Goal: Task Accomplishment & Management: Manage account settings

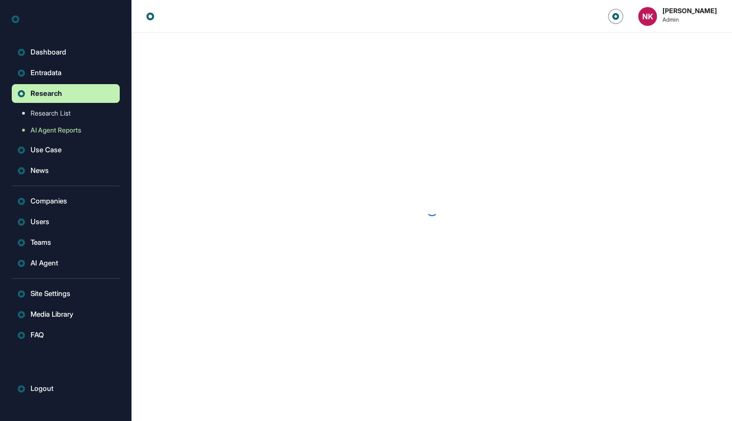
scroll to position [0, 0]
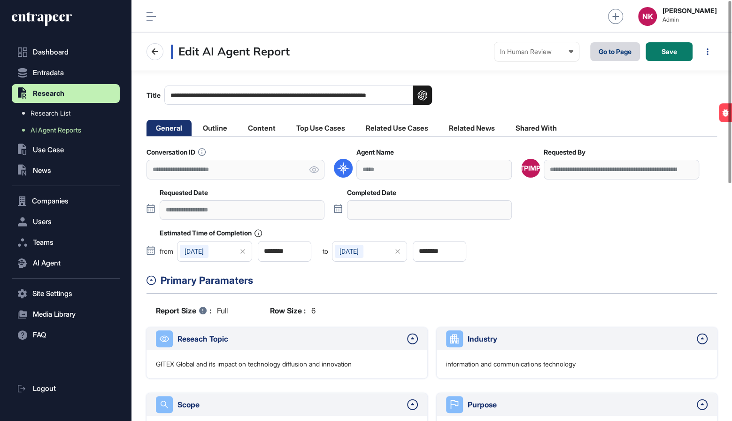
click at [610, 51] on link "Go to Page" at bounding box center [616, 51] width 50 height 19
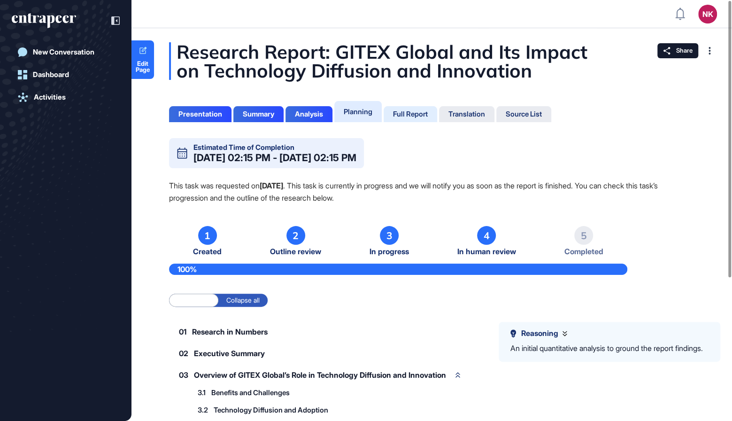
click at [413, 113] on div "Full Report" at bounding box center [410, 114] width 35 height 8
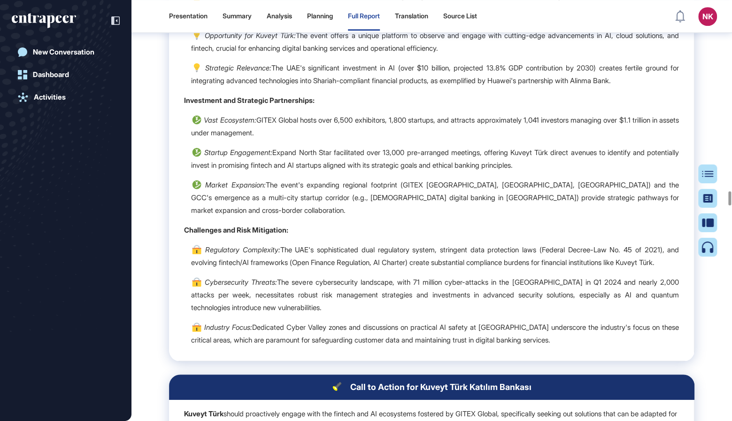
scroll to position [20855, 0]
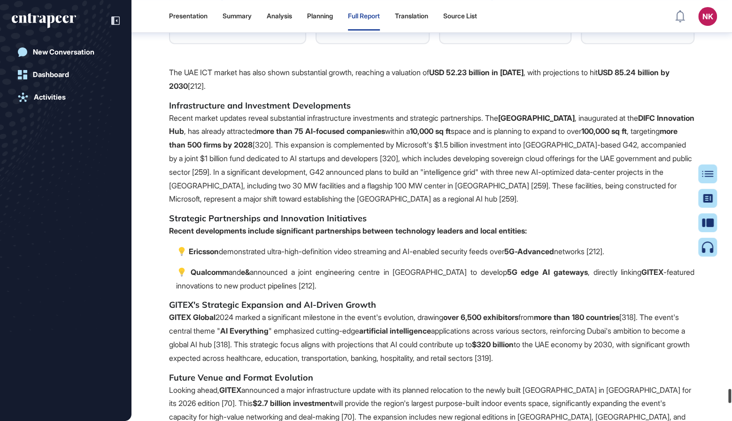
drag, startPoint x: 729, startPoint y: 203, endPoint x: 697, endPoint y: 398, distance: 197.6
click at [697, 398] on div "Presentation Summary Analysis Planning Full Report Translation Source List NK A…" at bounding box center [366, 210] width 732 height 421
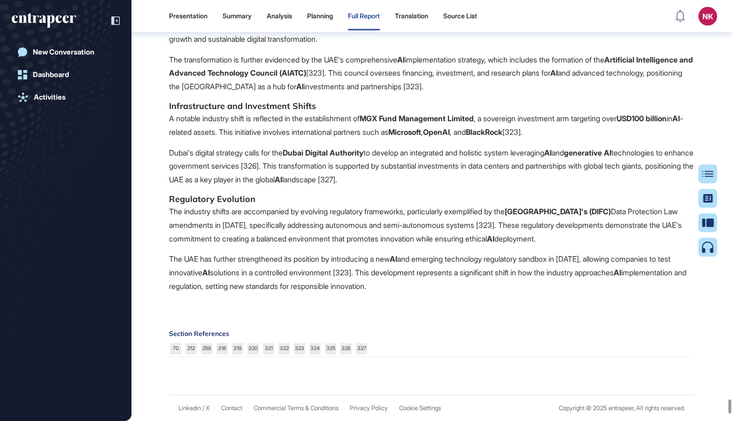
scroll to position [42927, 0]
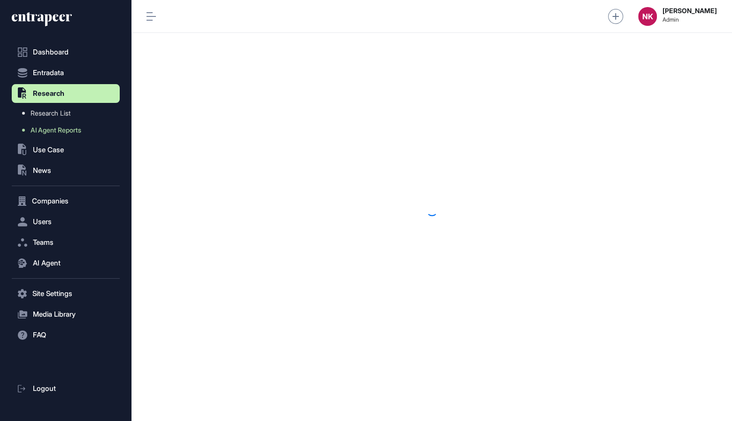
scroll to position [0, 0]
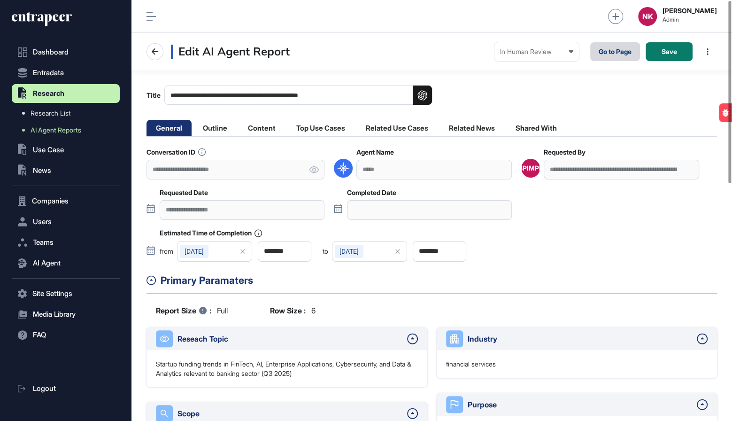
click at [609, 53] on link "Go to Page" at bounding box center [616, 51] width 50 height 19
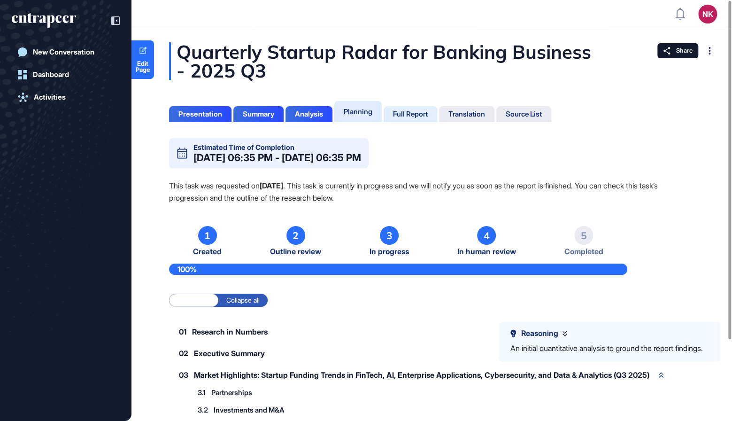
click at [412, 110] on div "Full Report" at bounding box center [410, 114] width 35 height 8
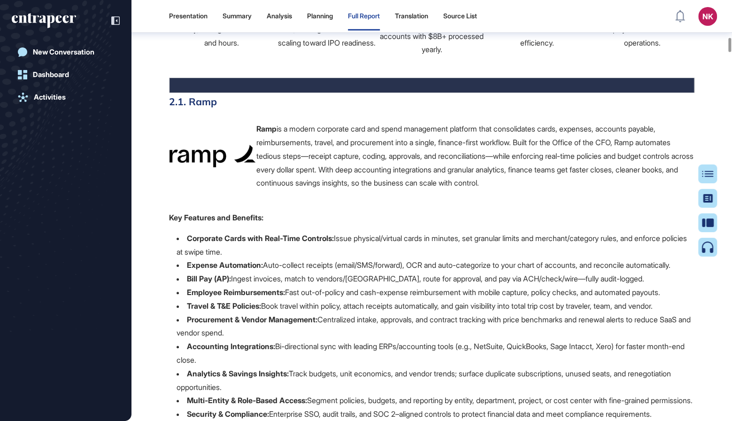
scroll to position [2306, 0]
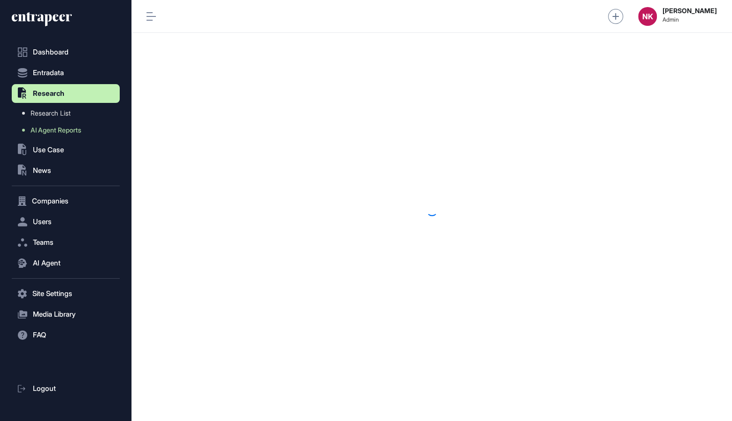
scroll to position [0, 0]
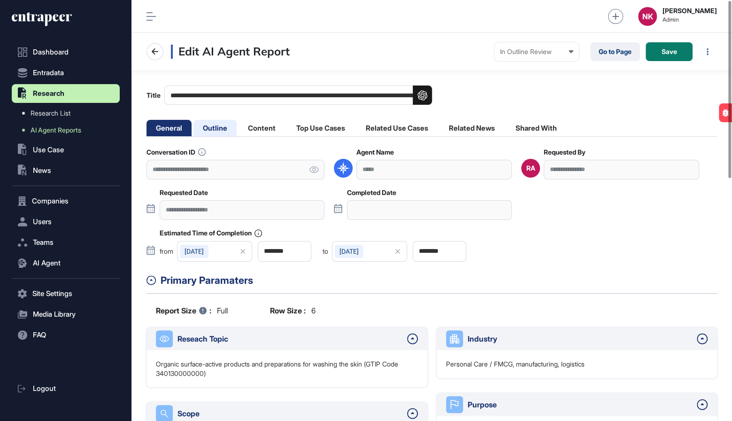
click at [219, 129] on li "Outline" at bounding box center [215, 128] width 43 height 16
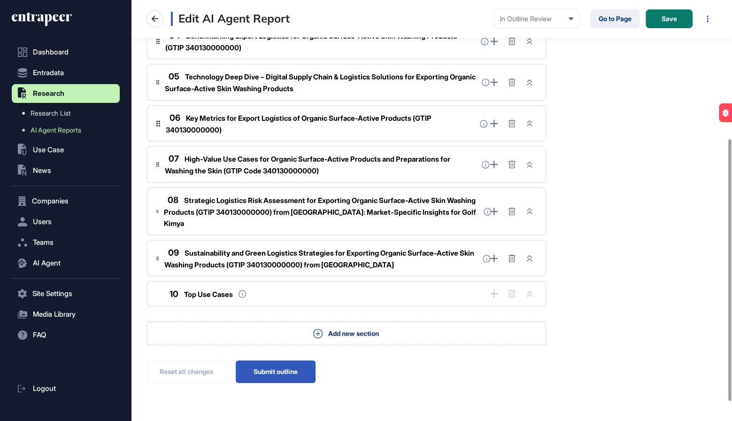
scroll to position [253, 0]
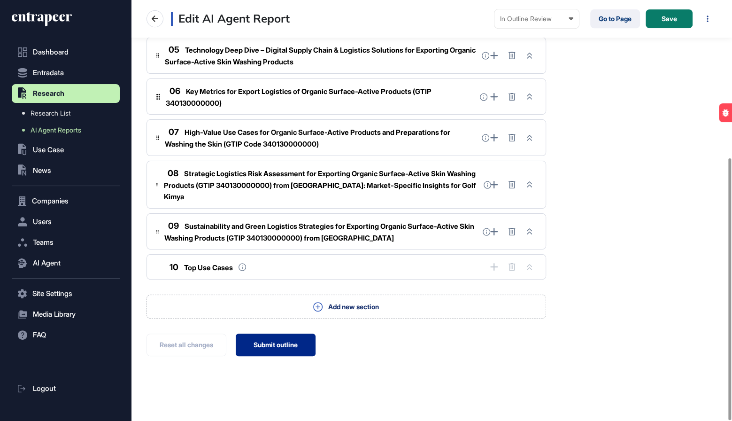
click at [272, 341] on button "Submit outline" at bounding box center [276, 345] width 80 height 23
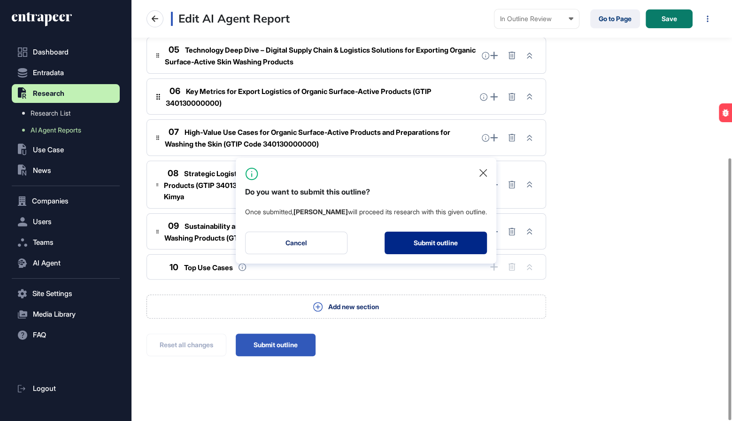
click at [450, 247] on button "Submit outline" at bounding box center [436, 243] width 102 height 23
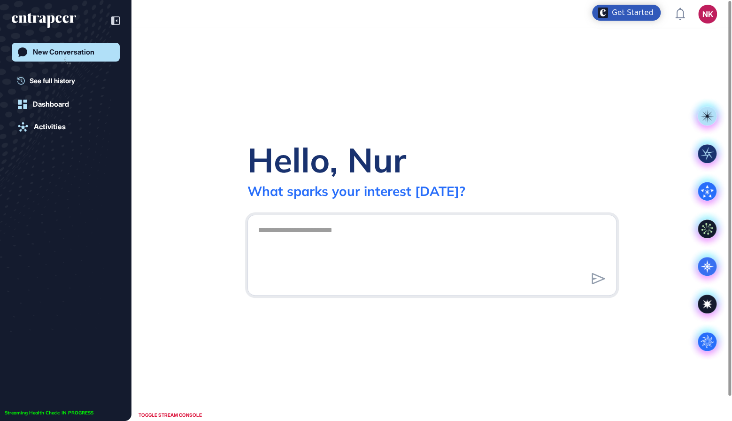
scroll to position [0, 0]
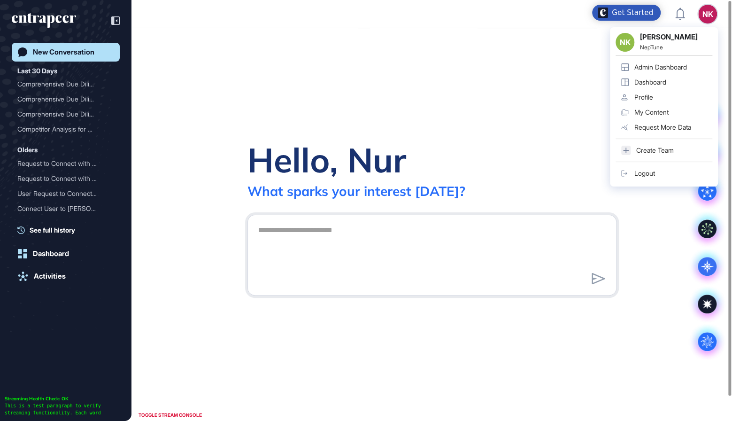
click at [663, 61] on link "Admin Dashboard" at bounding box center [664, 67] width 97 height 15
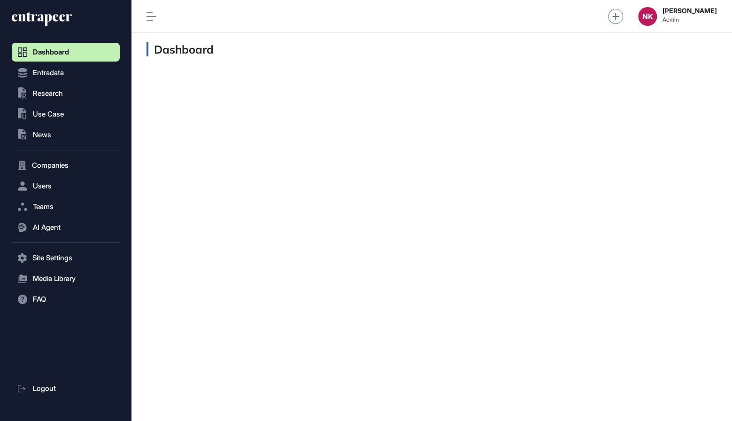
scroll to position [0, 0]
click at [65, 92] on button ".st0{fill:currentColor} Research" at bounding box center [66, 93] width 108 height 19
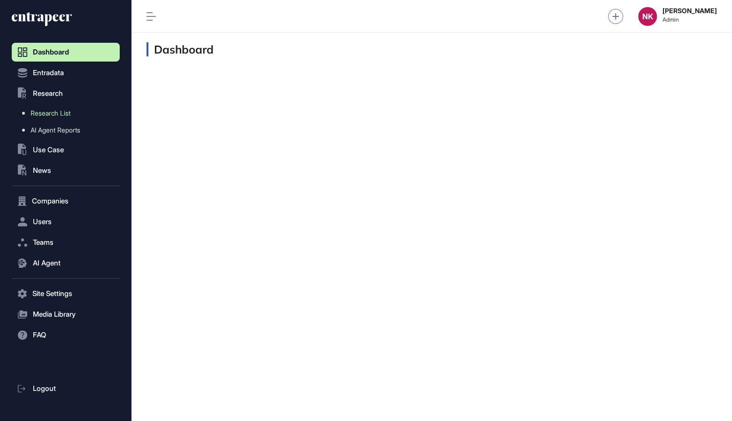
click at [65, 117] on link "Research List" at bounding box center [67, 113] width 103 height 17
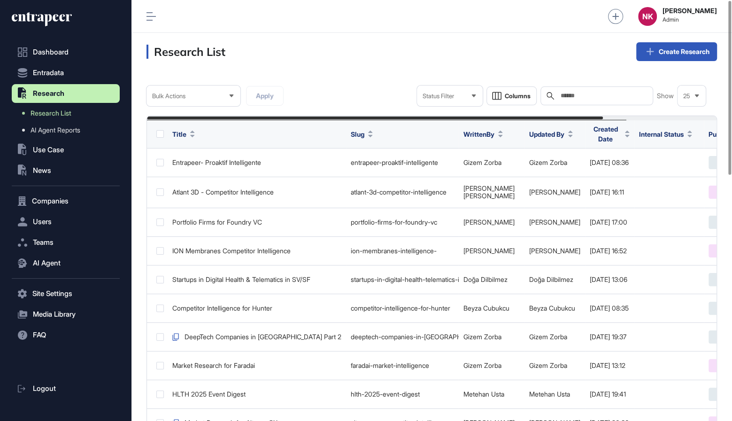
click at [586, 99] on input "text" at bounding box center [603, 96] width 87 height 8
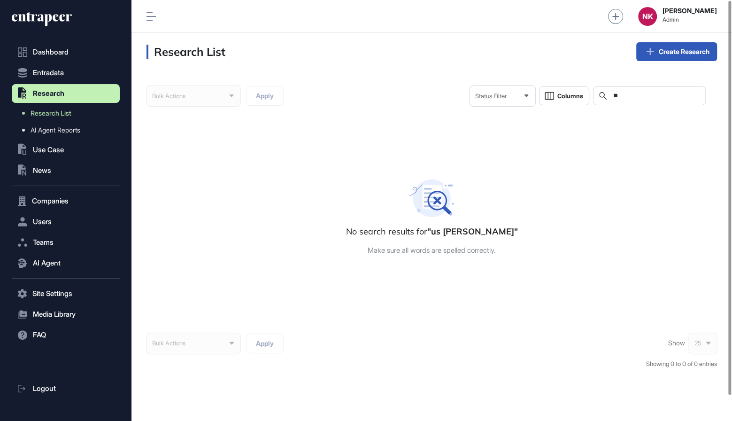
type input "*"
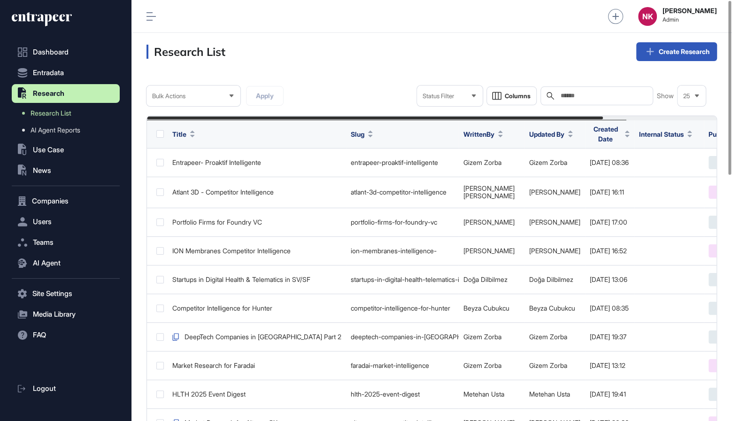
click at [583, 96] on input "text" at bounding box center [603, 96] width 87 height 8
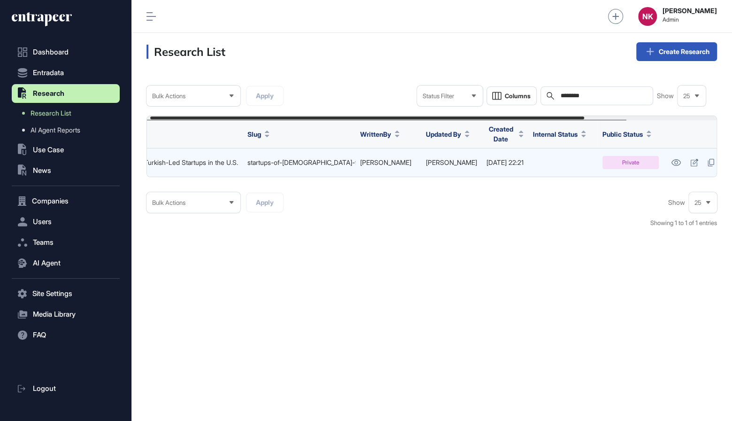
scroll to position [0, 178]
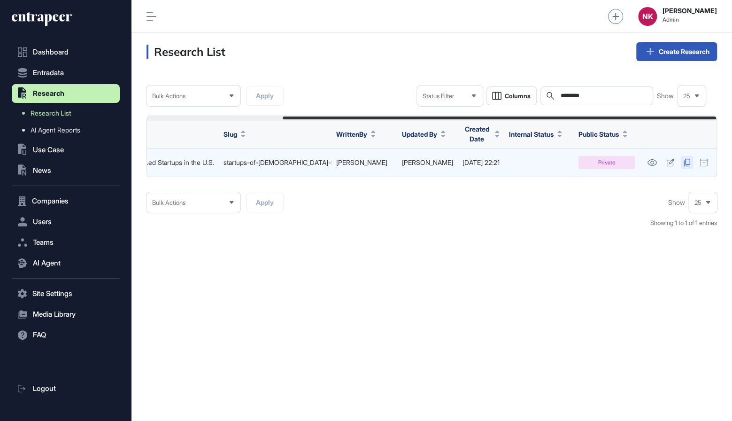
type input "********"
click at [686, 159] on icon at bounding box center [687, 163] width 6 height 8
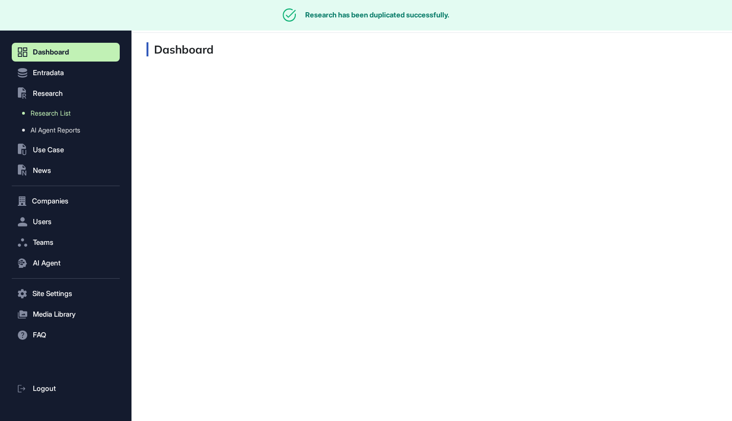
click at [63, 108] on link "Research List" at bounding box center [67, 113] width 103 height 17
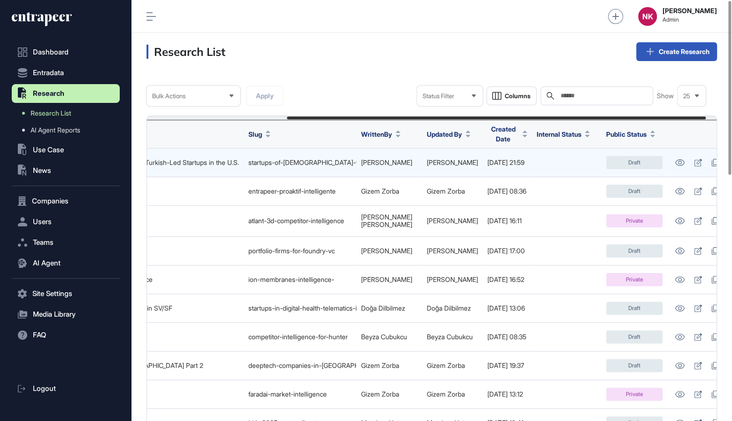
scroll to position [0, 204]
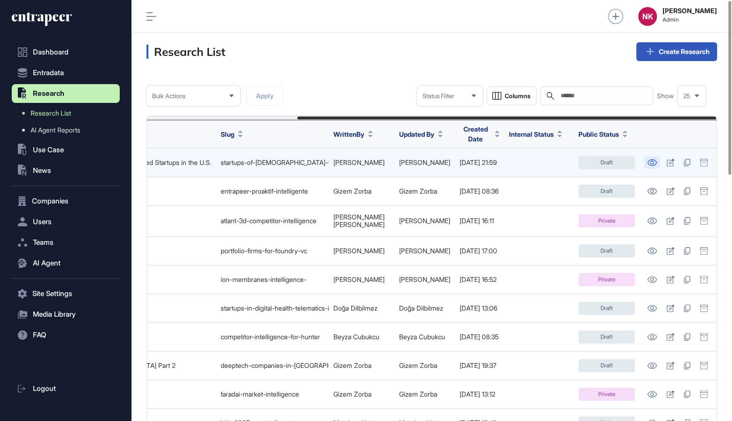
click at [652, 159] on icon at bounding box center [652, 162] width 10 height 7
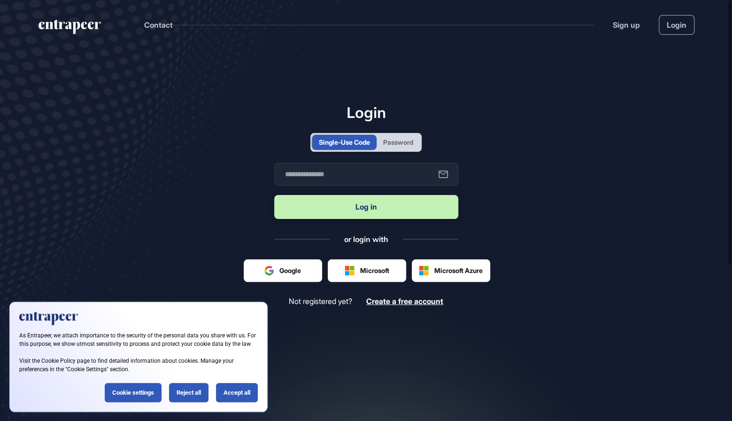
click at [408, 140] on div "Password" at bounding box center [398, 142] width 30 height 10
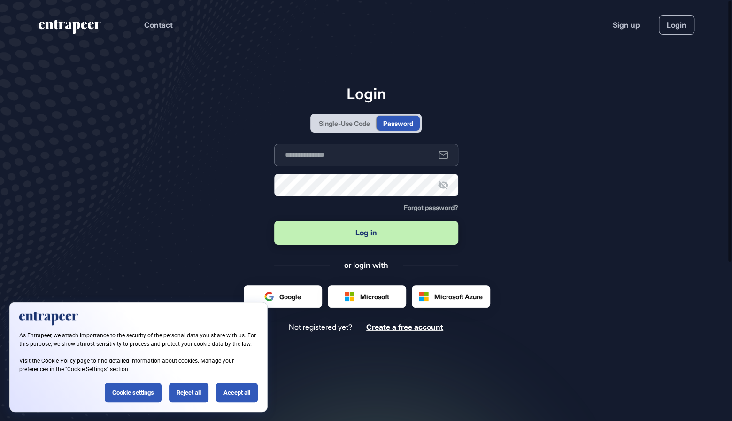
click at [393, 156] on input "text" at bounding box center [366, 155] width 184 height 23
type input "**********"
click at [368, 236] on button "Log in" at bounding box center [366, 233] width 184 height 24
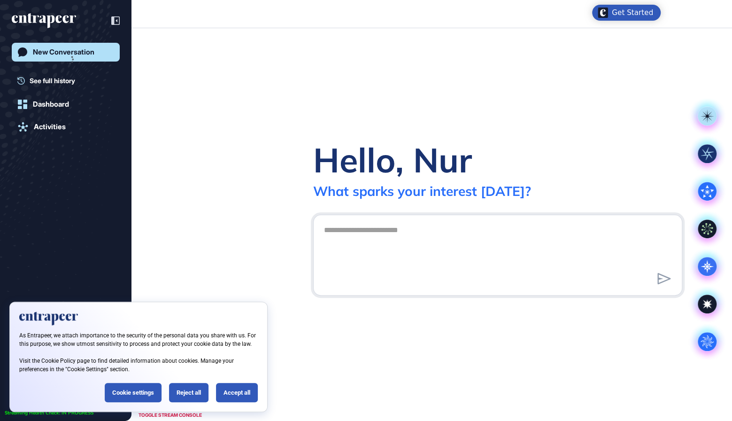
scroll to position [0, 0]
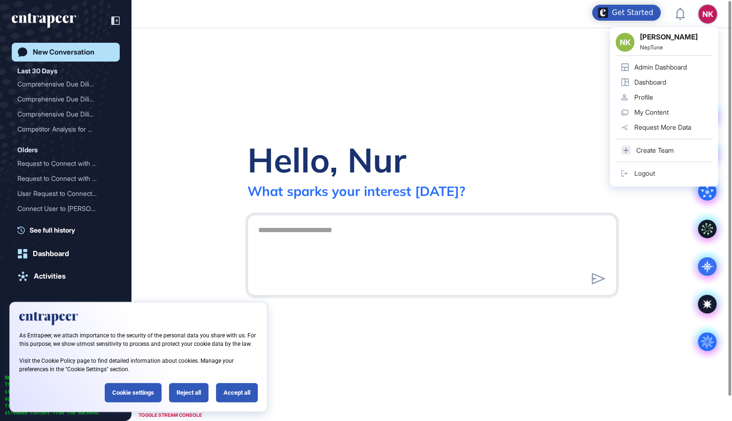
click at [650, 62] on link "Admin Dashboard" at bounding box center [664, 67] width 97 height 15
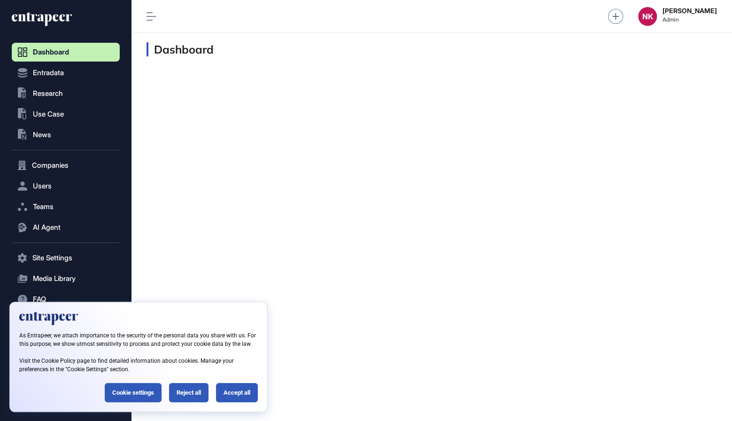
scroll to position [0, 0]
click at [54, 94] on span "Research" at bounding box center [48, 94] width 30 height 8
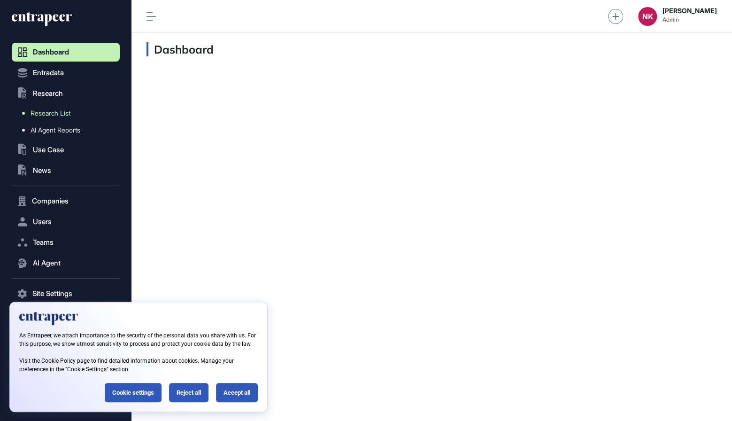
click at [54, 112] on span "Research List" at bounding box center [51, 113] width 40 height 8
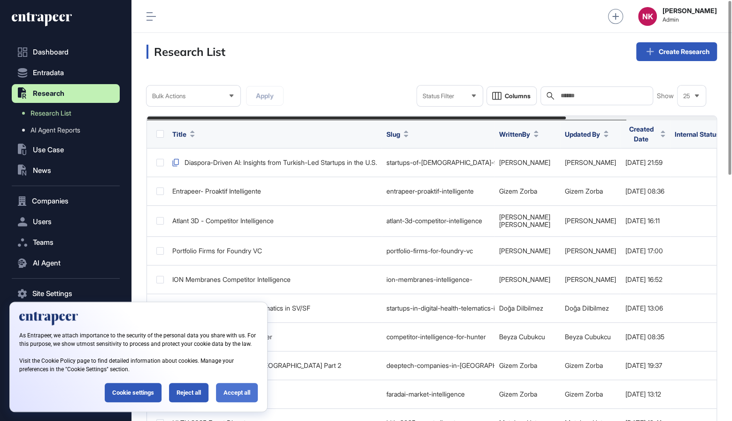
click at [241, 389] on div "Accept all" at bounding box center [237, 392] width 42 height 19
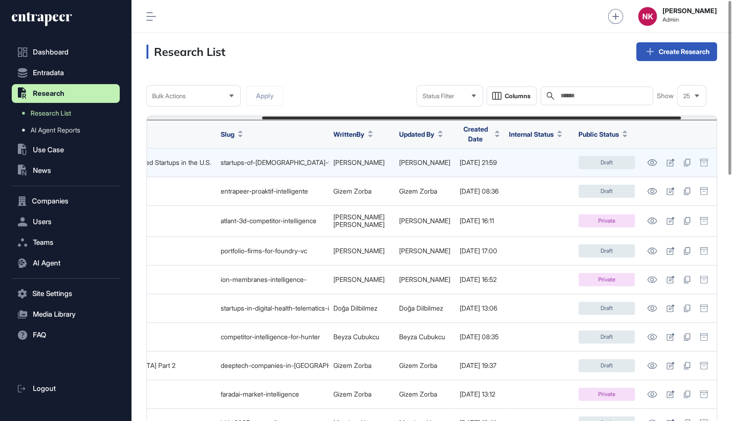
scroll to position [0, 204]
click at [654, 160] on icon at bounding box center [652, 162] width 10 height 7
click at [668, 160] on icon at bounding box center [671, 163] width 8 height 8
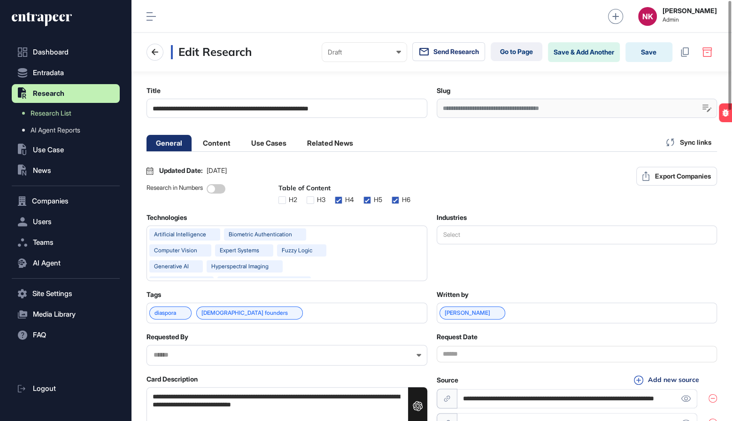
scroll to position [0, 4]
click at [319, 108] on input "**********" at bounding box center [287, 108] width 281 height 19
click at [460, 108] on div "**********" at bounding box center [577, 108] width 281 height 19
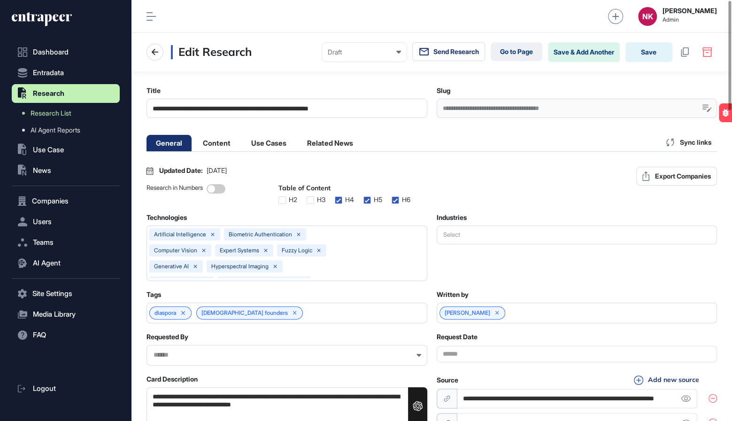
click at [460, 108] on div "**********" at bounding box center [577, 108] width 281 height 19
click at [707, 110] on icon at bounding box center [707, 108] width 9 height 8
paste input "**********"
type input "**********"
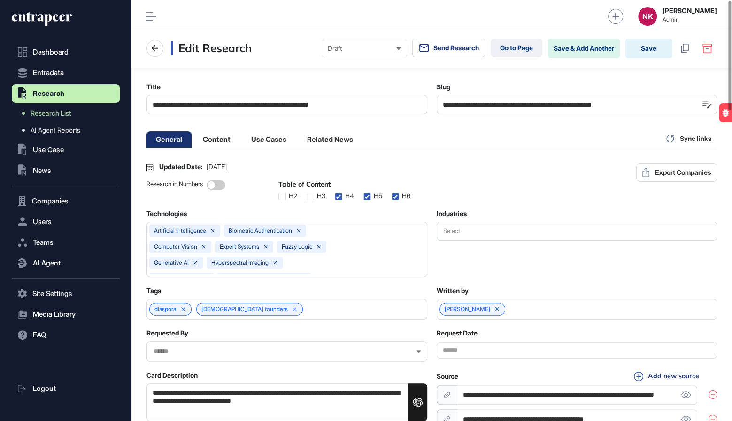
scroll to position [0, 0]
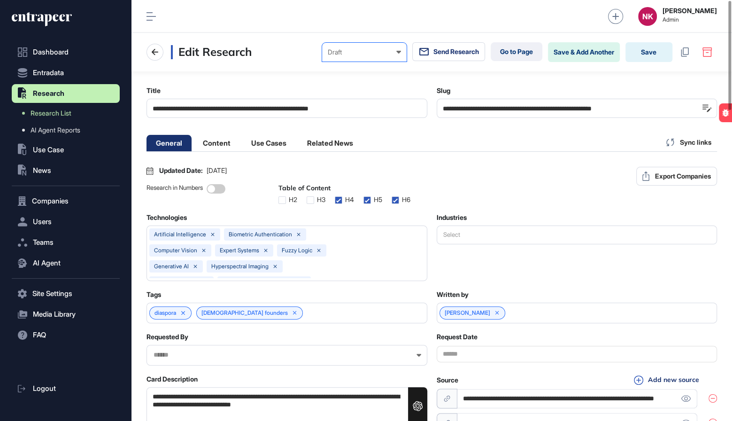
click at [379, 56] on div "Draft Draft Pending Review Published Private" at bounding box center [364, 52] width 85 height 19
click at [0, 0] on div "Private" at bounding box center [0, 0] width 0 height 0
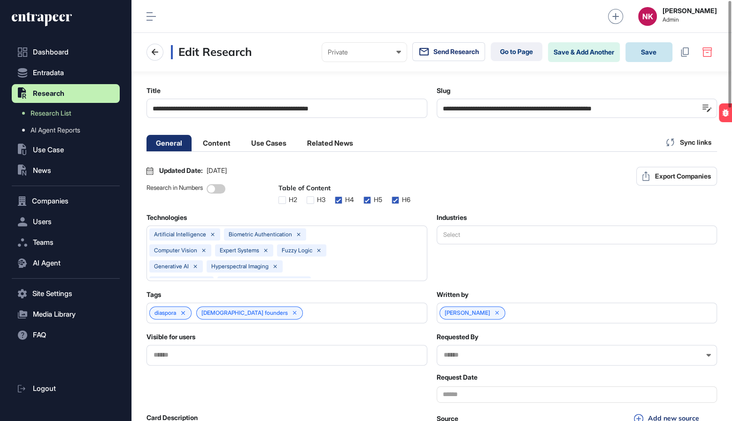
click at [652, 58] on button "Save" at bounding box center [649, 52] width 47 height 20
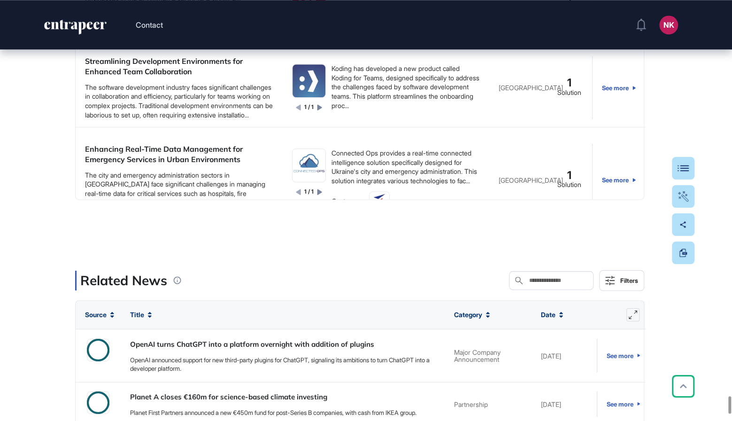
scroll to position [9601, 0]
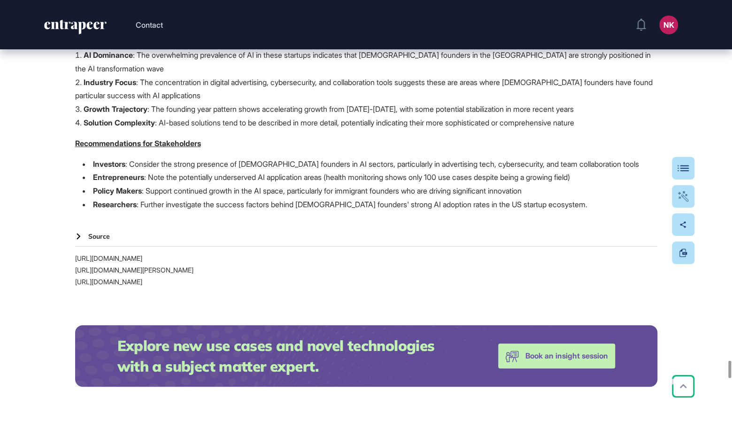
scroll to position [8793, 0]
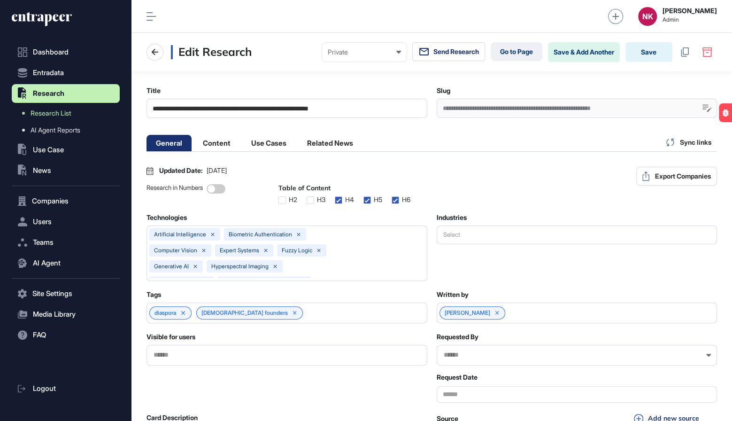
scroll to position [0, 4]
click at [513, 51] on link "Go to Page" at bounding box center [517, 51] width 52 height 19
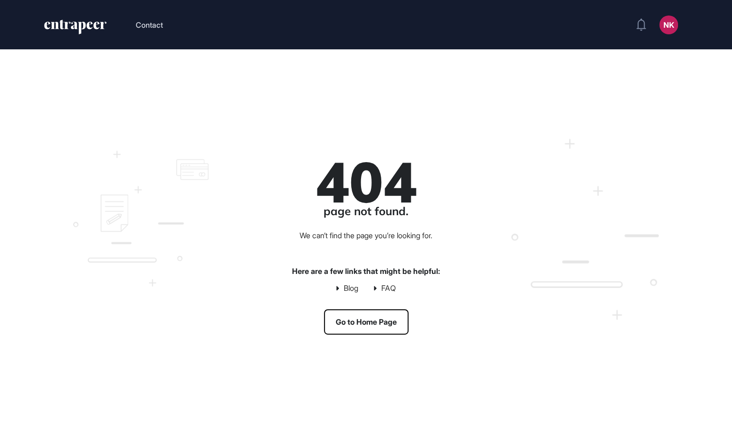
scroll to position [0, 0]
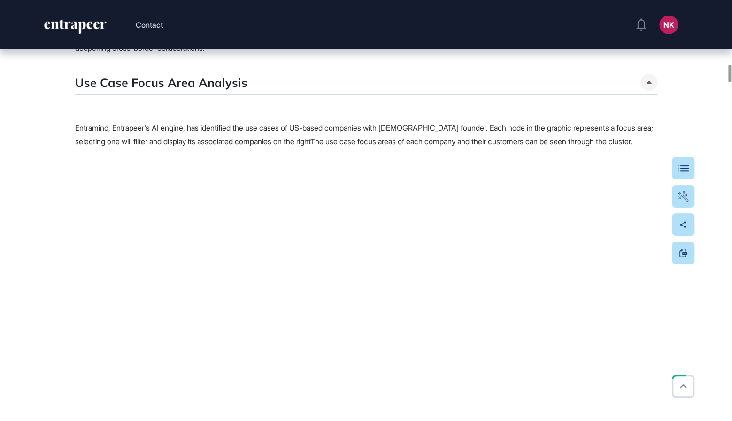
scroll to position [1450, 0]
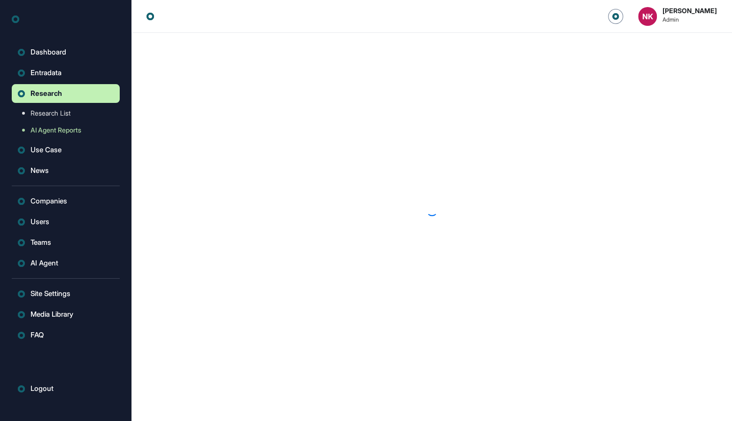
scroll to position [0, 0]
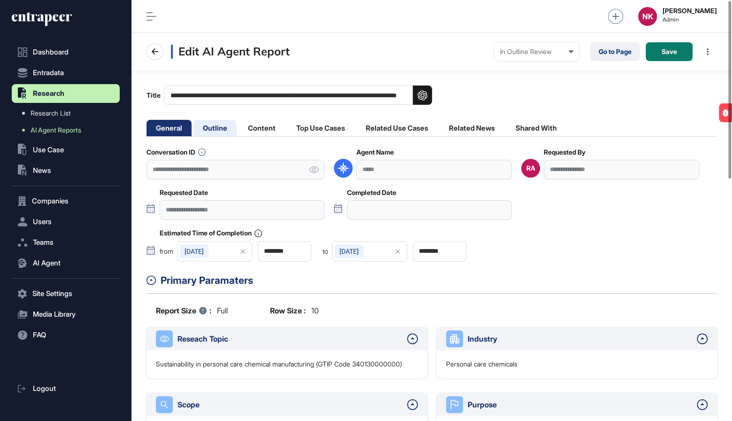
click at [219, 130] on li "Outline" at bounding box center [215, 128] width 43 height 16
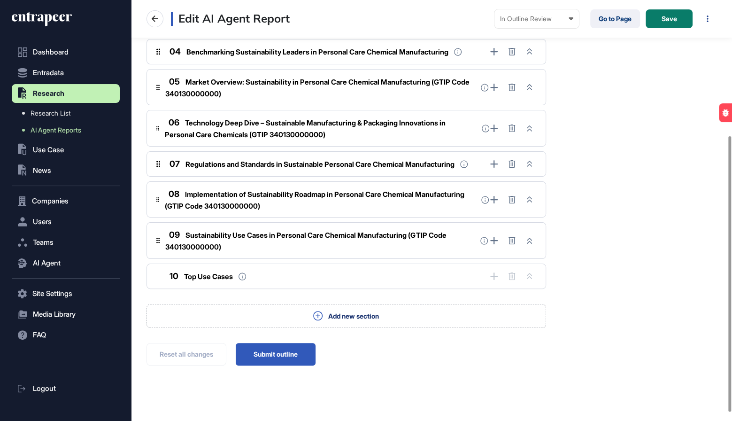
scroll to position [220, 0]
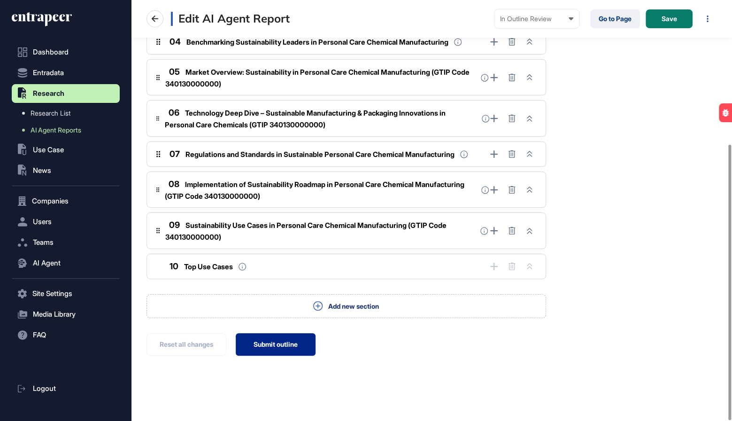
click at [263, 342] on button "Submit outline" at bounding box center [276, 344] width 80 height 23
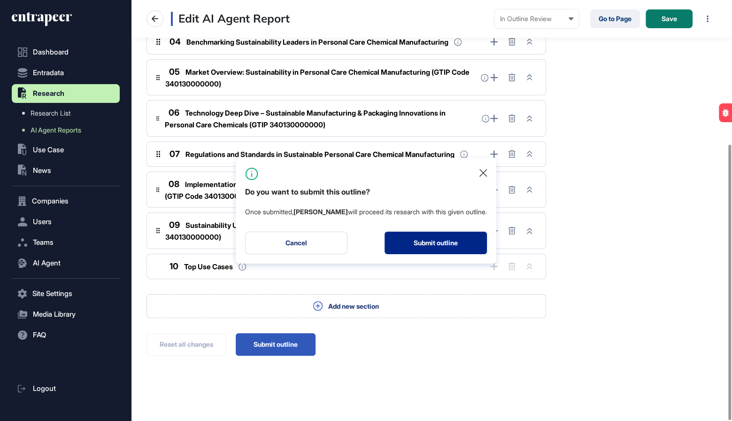
click at [435, 245] on button "Submit outline" at bounding box center [436, 243] width 102 height 23
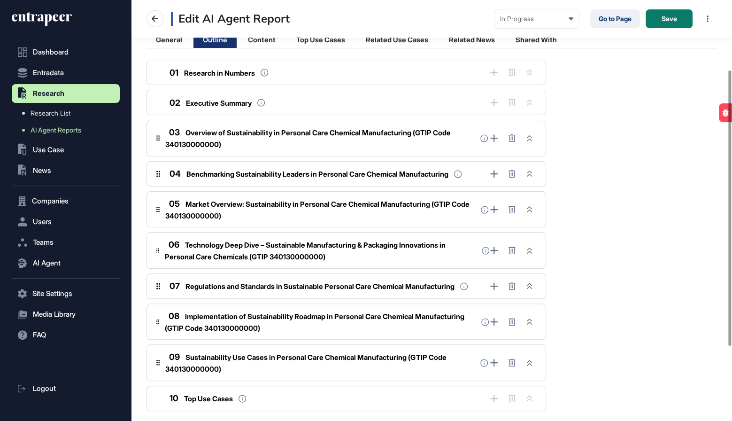
scroll to position [0, 0]
